Goal: Obtain resource: Download file/media

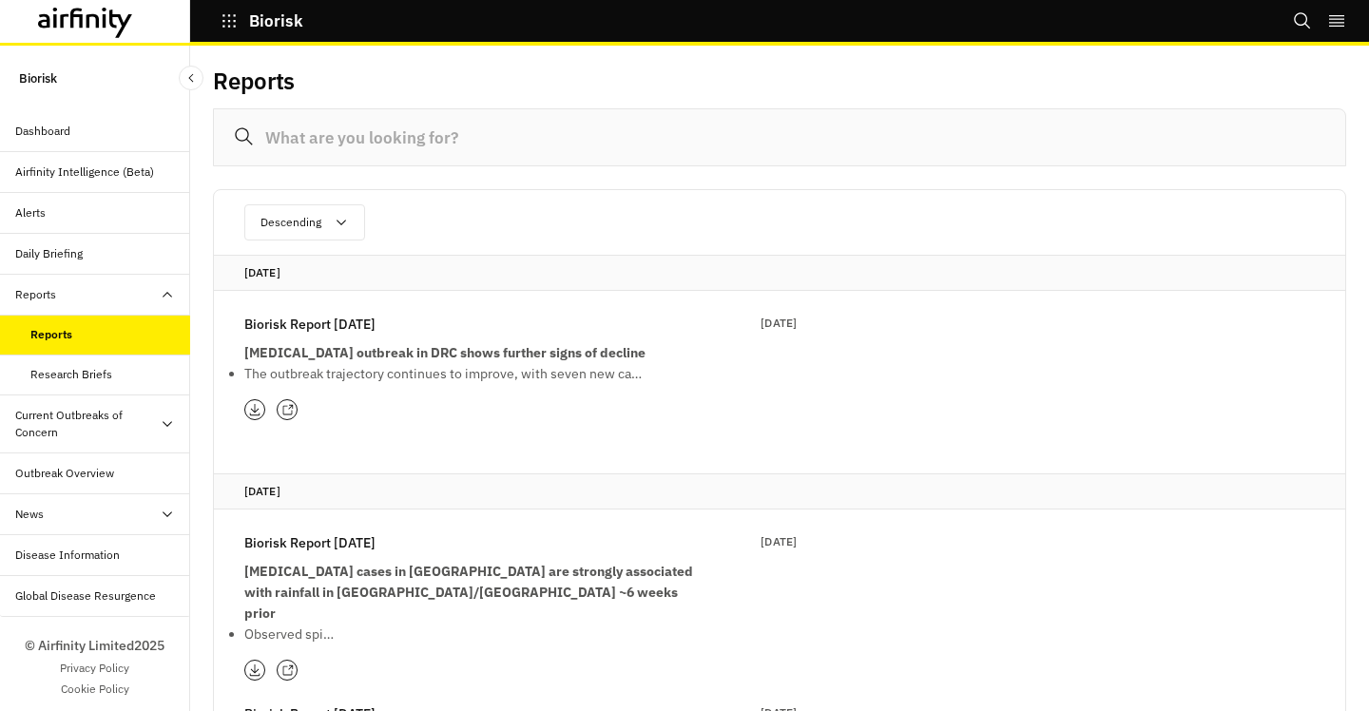
click at [487, 360] on strong "[MEDICAL_DATA] outbreak in DRC shows further signs of decline" at bounding box center [444, 352] width 401 height 17
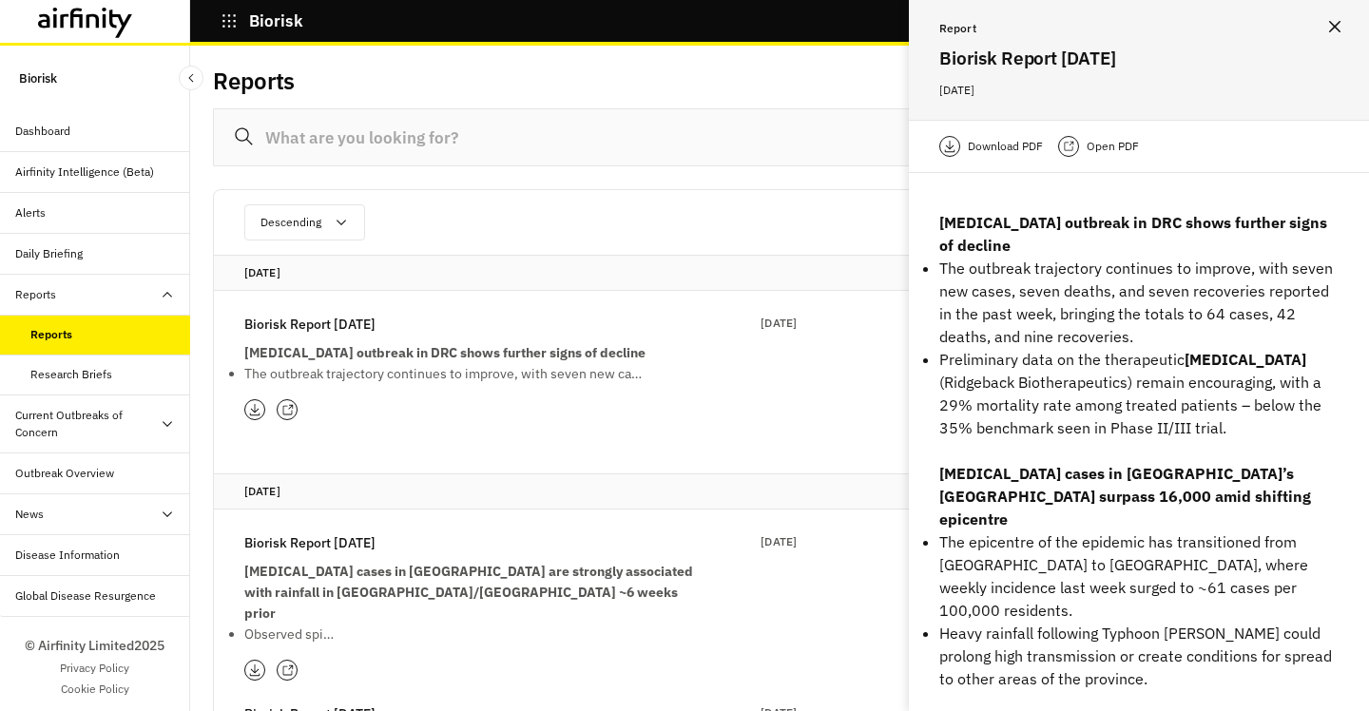
click at [1101, 151] on p "Open PDF" at bounding box center [1113, 146] width 52 height 19
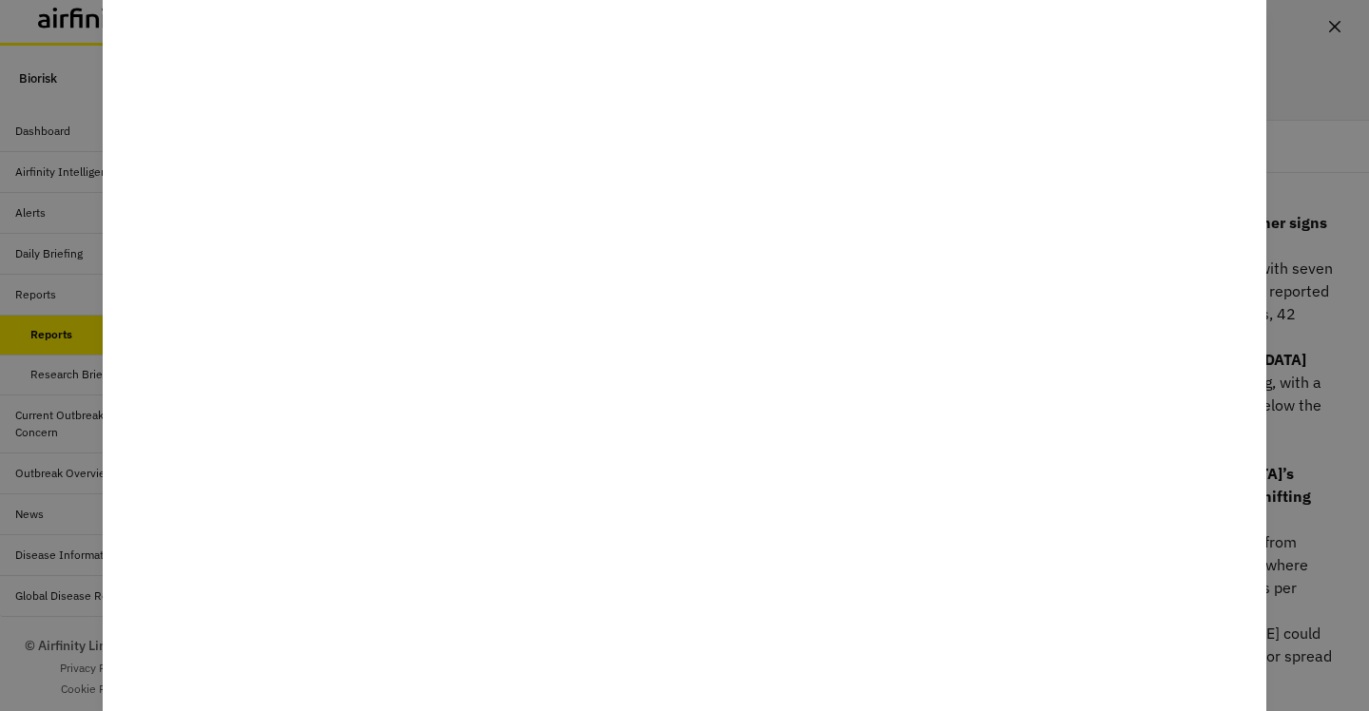
click at [1324, 188] on div at bounding box center [684, 355] width 1369 height 711
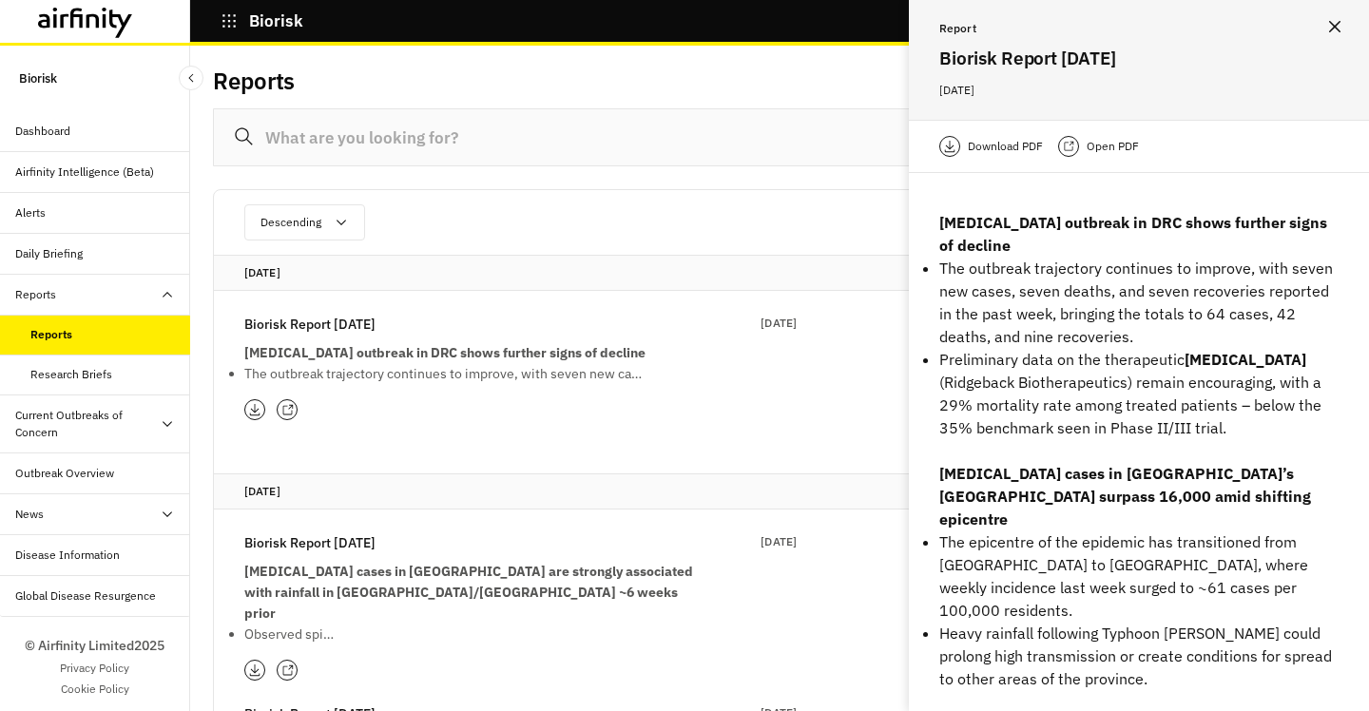
click at [1328, 36] on button "Close" at bounding box center [1335, 26] width 30 height 30
